Goal: Find specific page/section: Find specific page/section

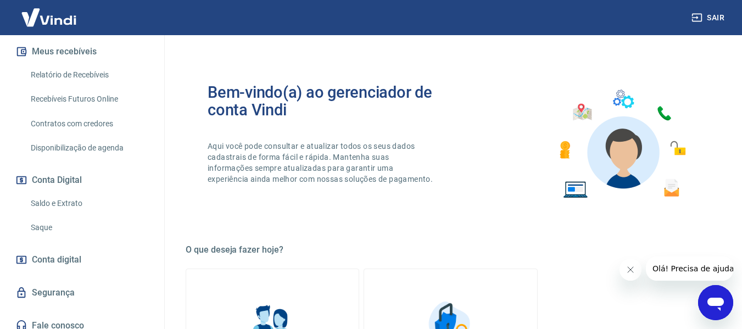
scroll to position [244, 0]
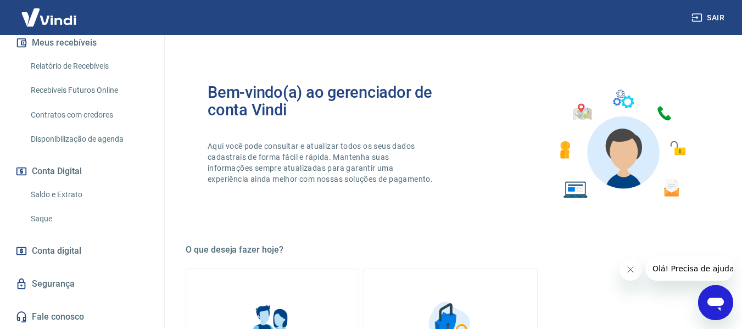
click at [91, 68] on link "Relatório de Recebíveis" at bounding box center [88, 66] width 125 height 23
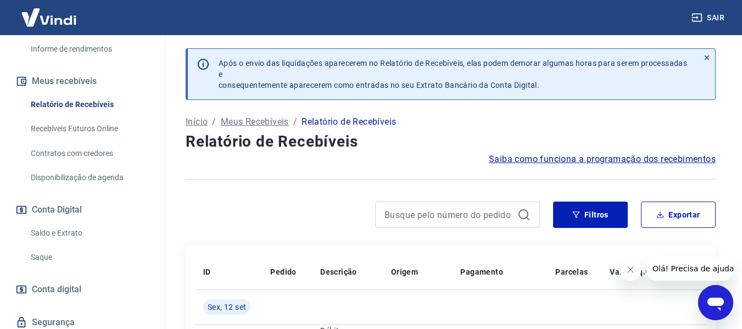
scroll to position [80, 0]
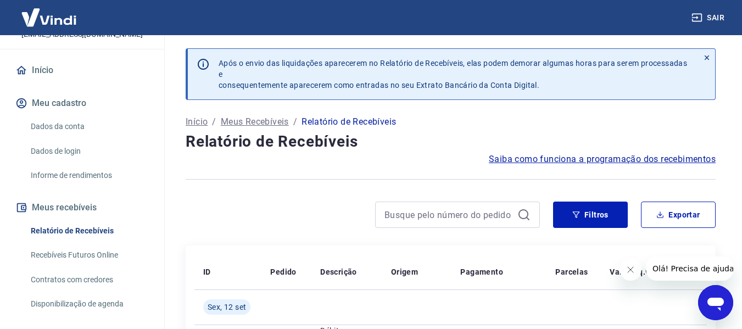
click at [38, 58] on link "Início" at bounding box center [82, 70] width 138 height 24
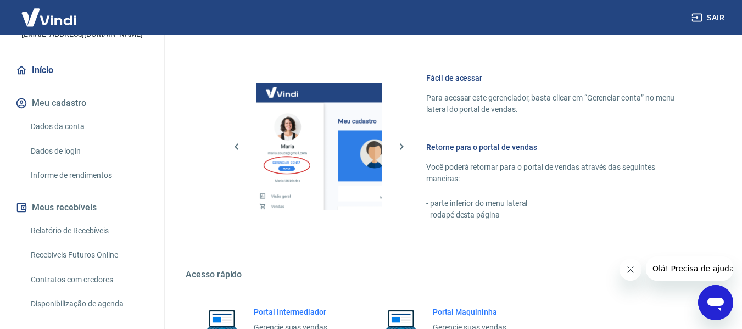
scroll to position [572, 0]
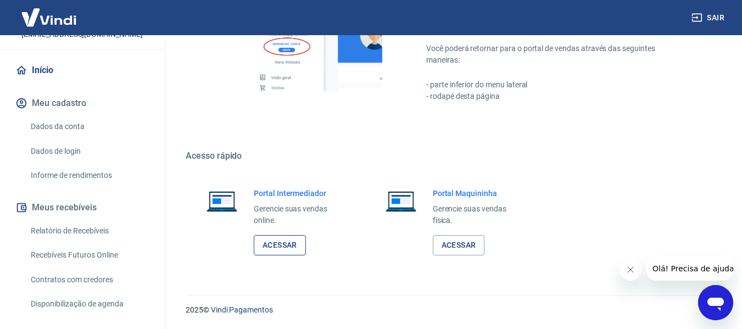
click at [275, 248] on link "Acessar" at bounding box center [280, 245] width 52 height 20
